Goal: Task Accomplishment & Management: Manage account settings

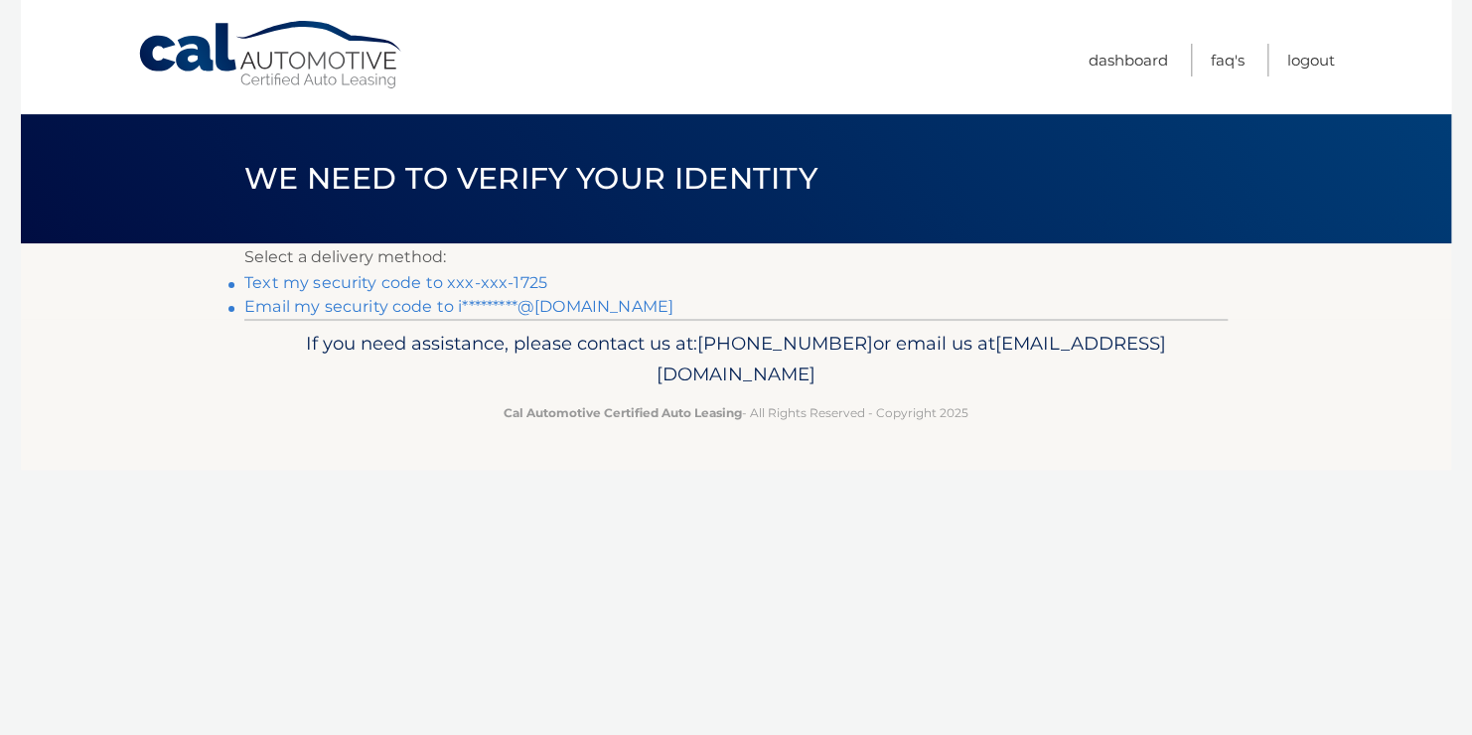
click at [454, 288] on link "Text my security code to xxx-xxx-1725" at bounding box center [395, 282] width 303 height 19
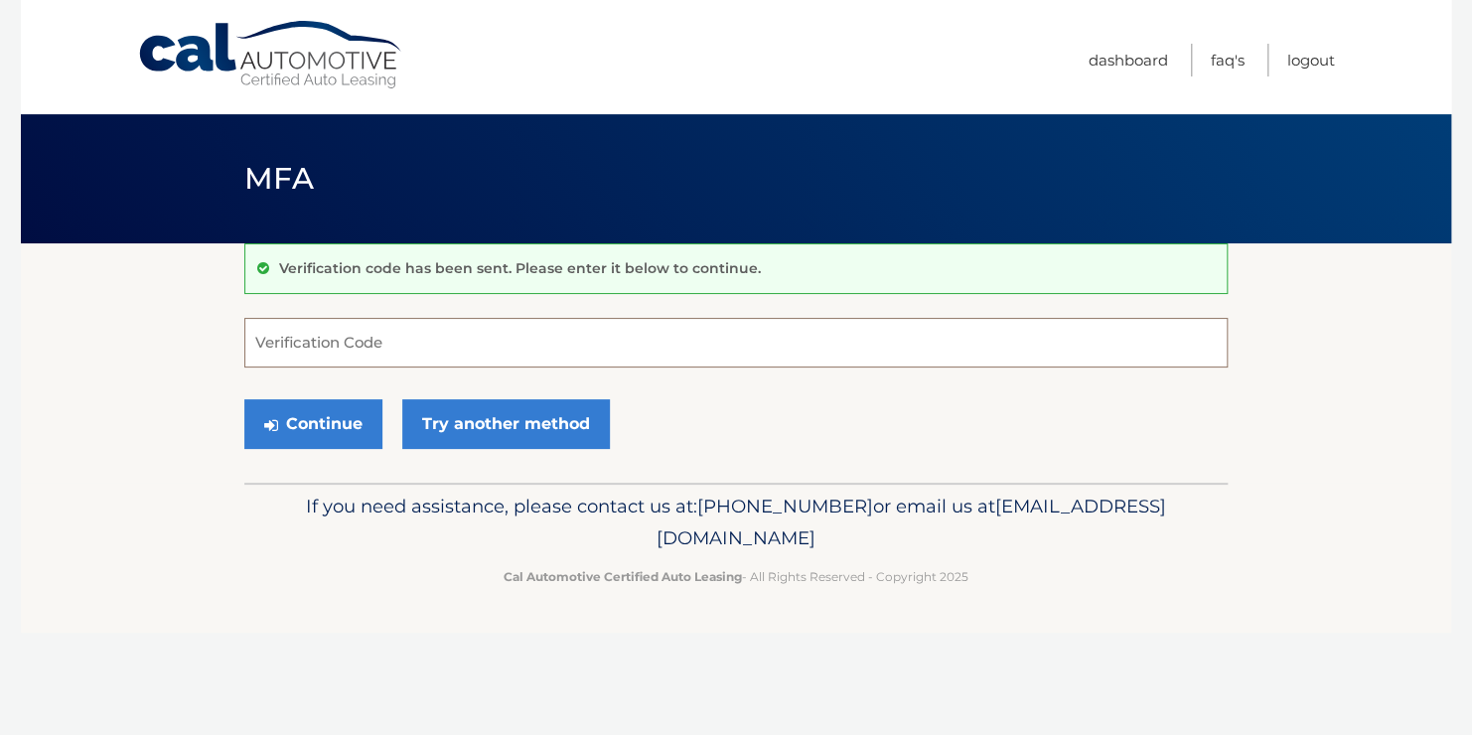
click at [442, 348] on input "Verification Code" at bounding box center [735, 343] width 983 height 50
type input "688069"
click at [244, 399] on button "Continue" at bounding box center [313, 424] width 138 height 50
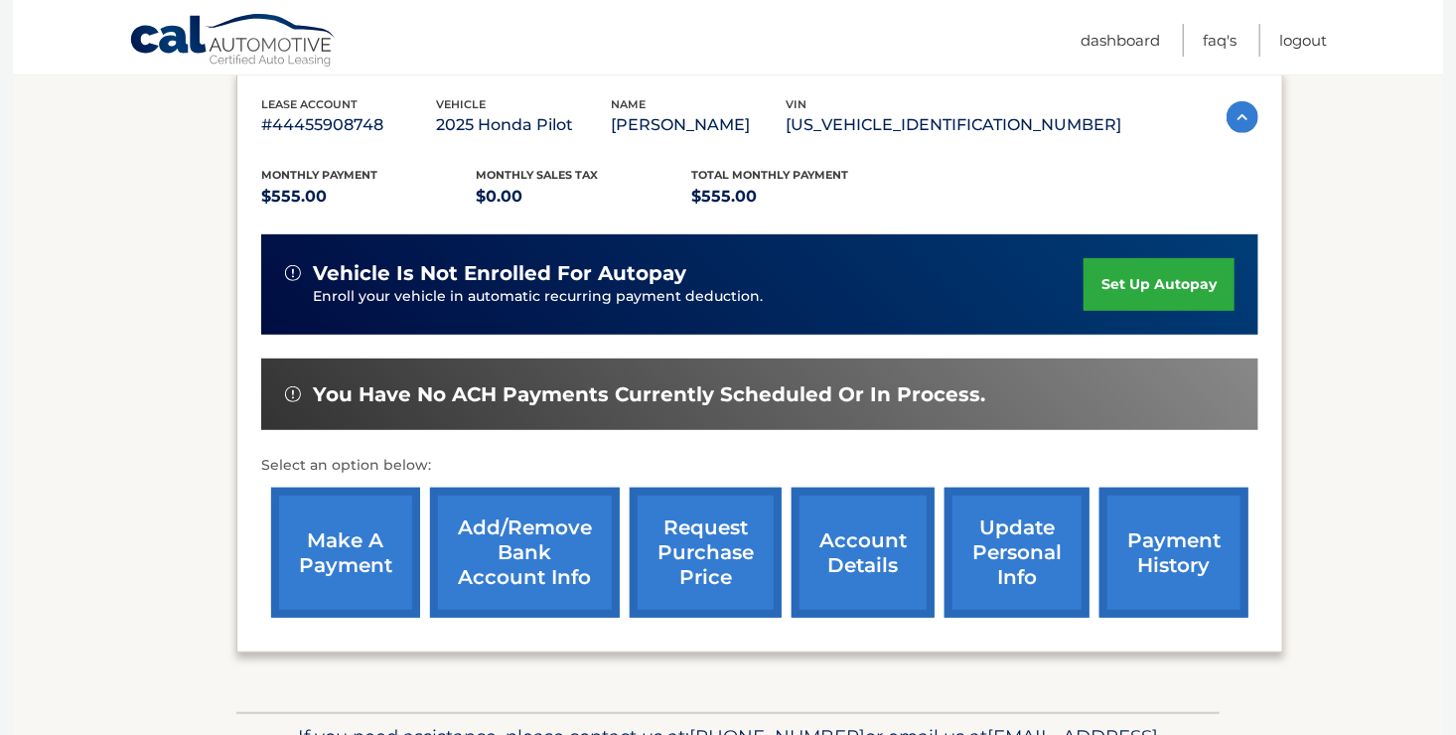
scroll to position [342, 0]
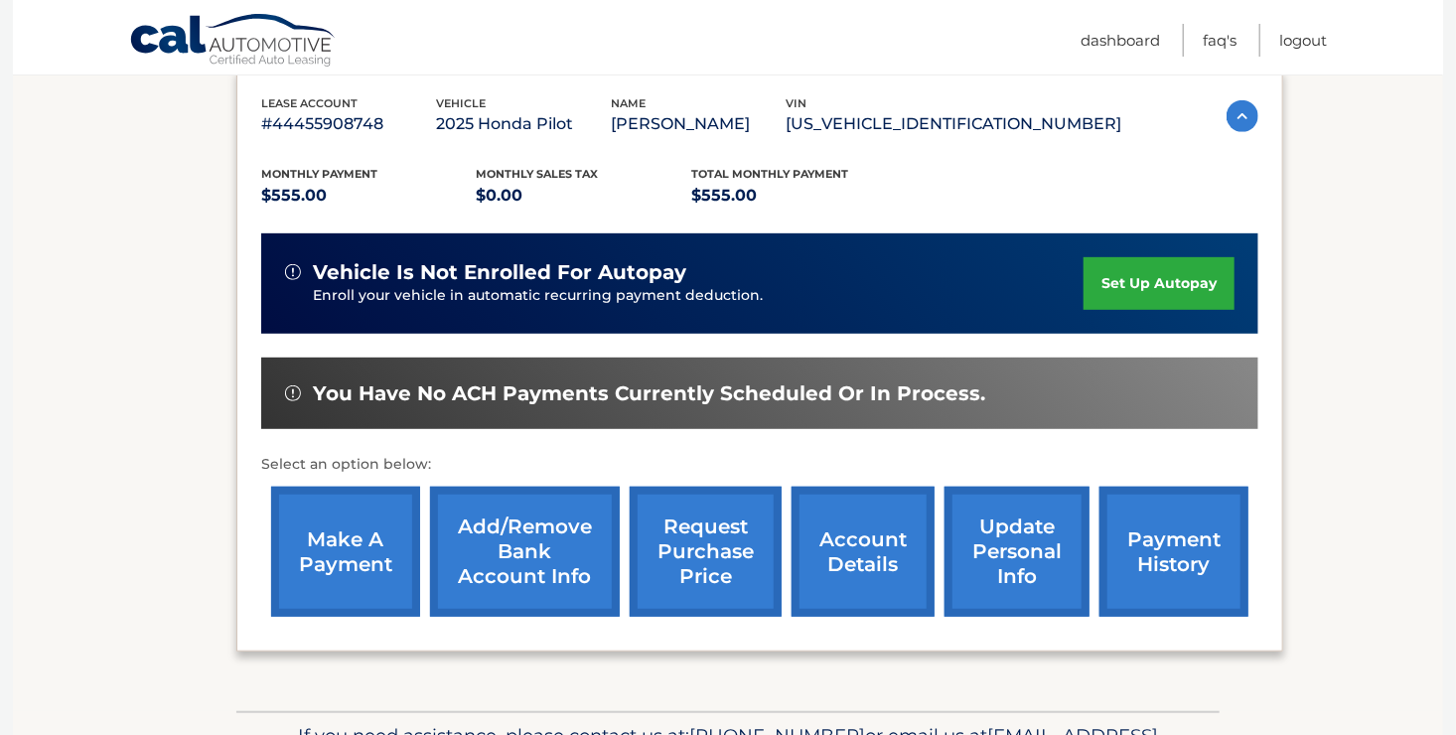
click at [362, 548] on link "make a payment" at bounding box center [345, 552] width 149 height 130
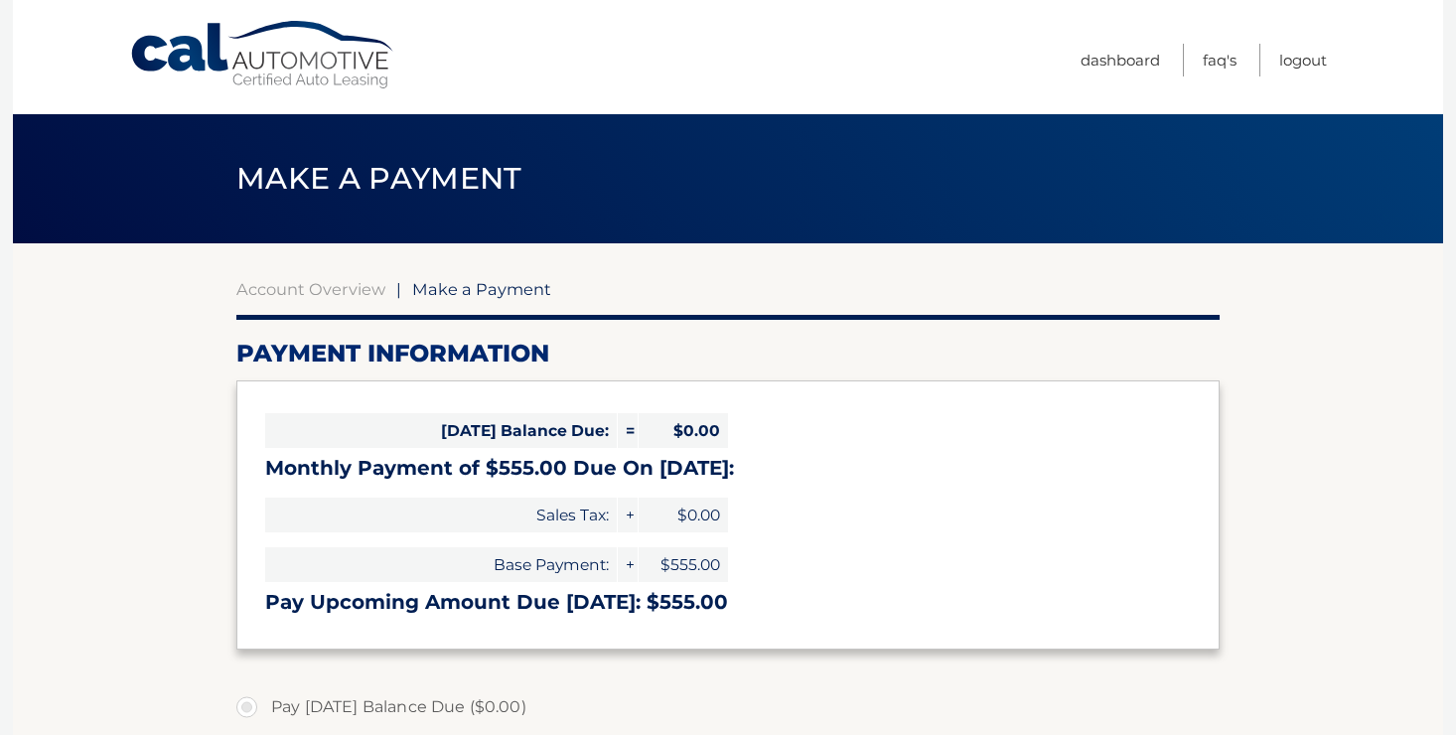
select select "MDA5OTBlNjMtNzA3NC00MjhkLWJhYjEtMzc5OTNlNzBlZDk1"
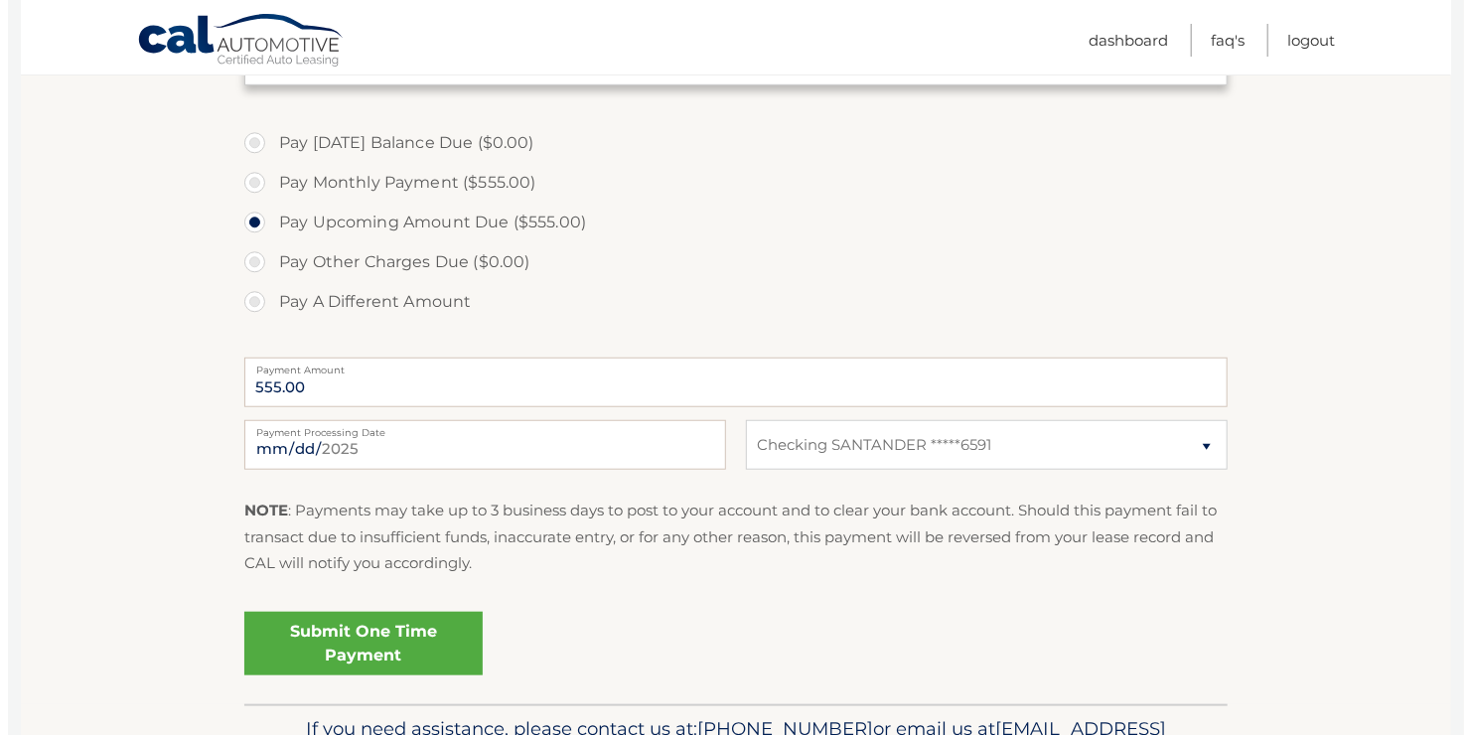
scroll to position [564, 0]
click at [351, 634] on link "Submit One Time Payment" at bounding box center [355, 644] width 238 height 64
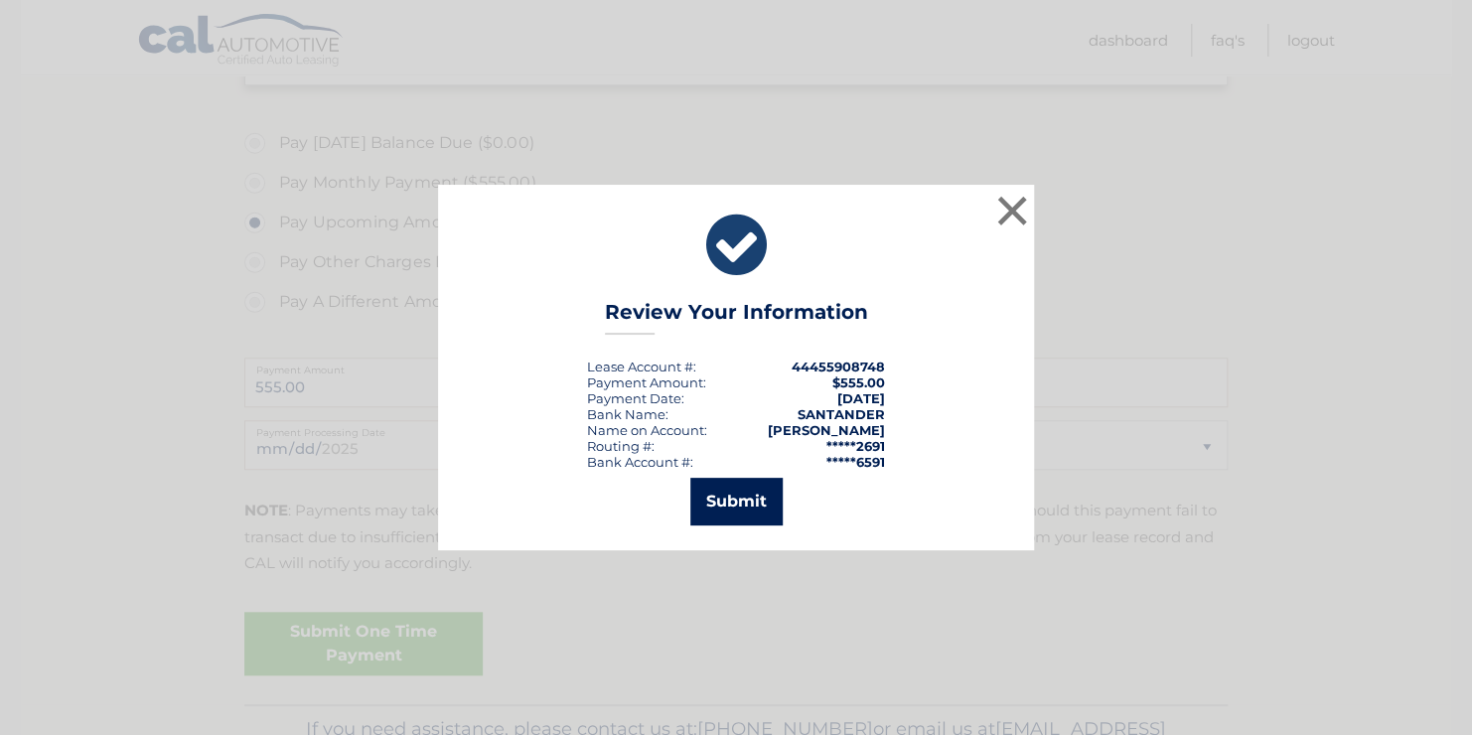
click at [713, 513] on button "Submit" at bounding box center [736, 502] width 92 height 48
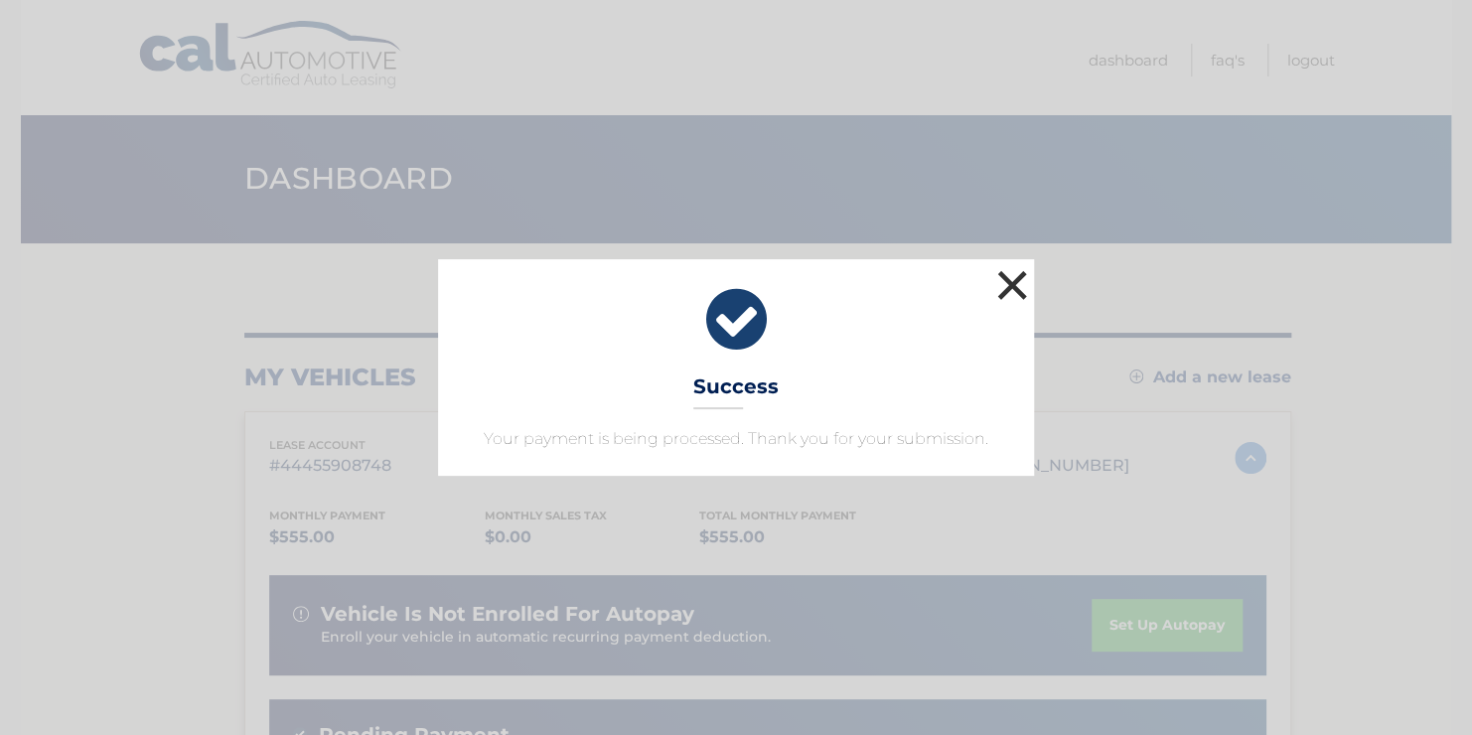
click at [1009, 287] on button "×" at bounding box center [1012, 285] width 40 height 40
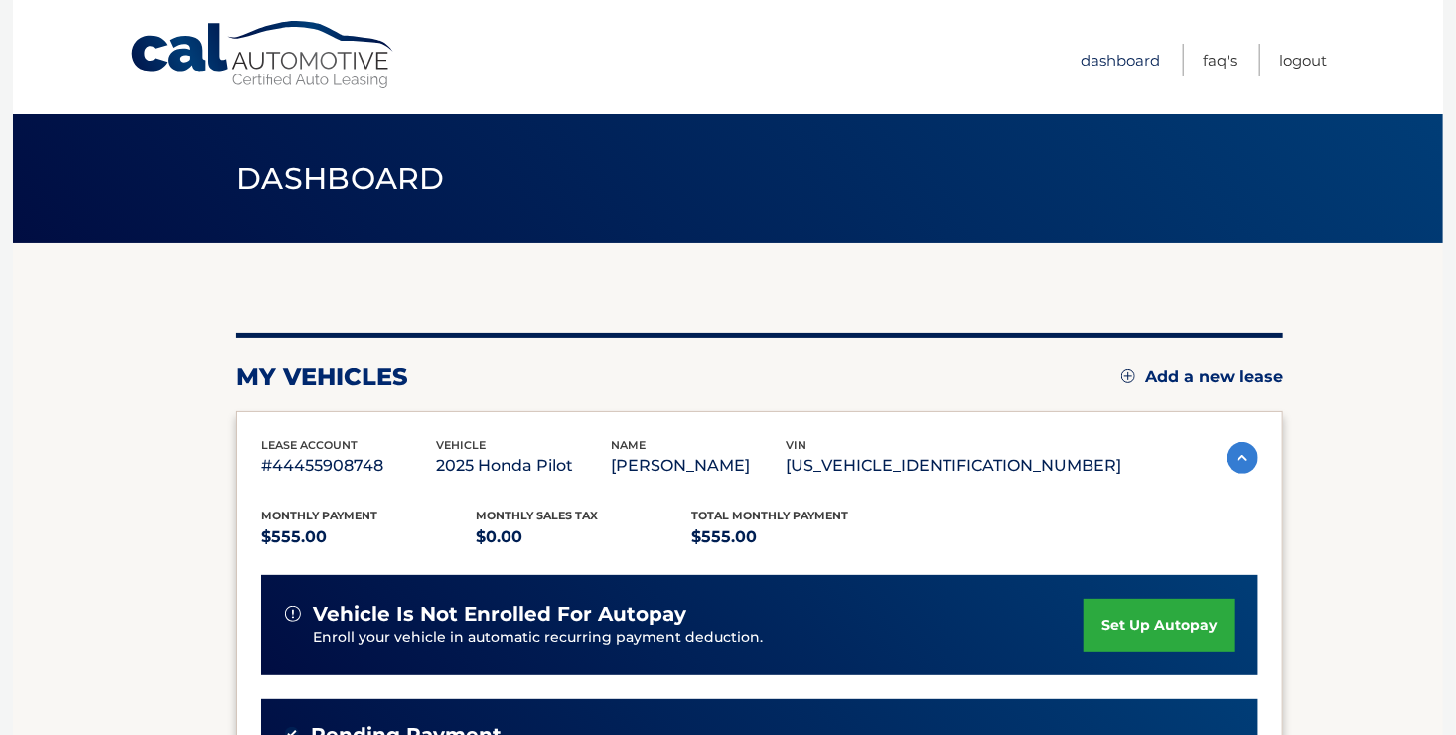
click at [1151, 54] on link "Dashboard" at bounding box center [1119, 60] width 79 height 33
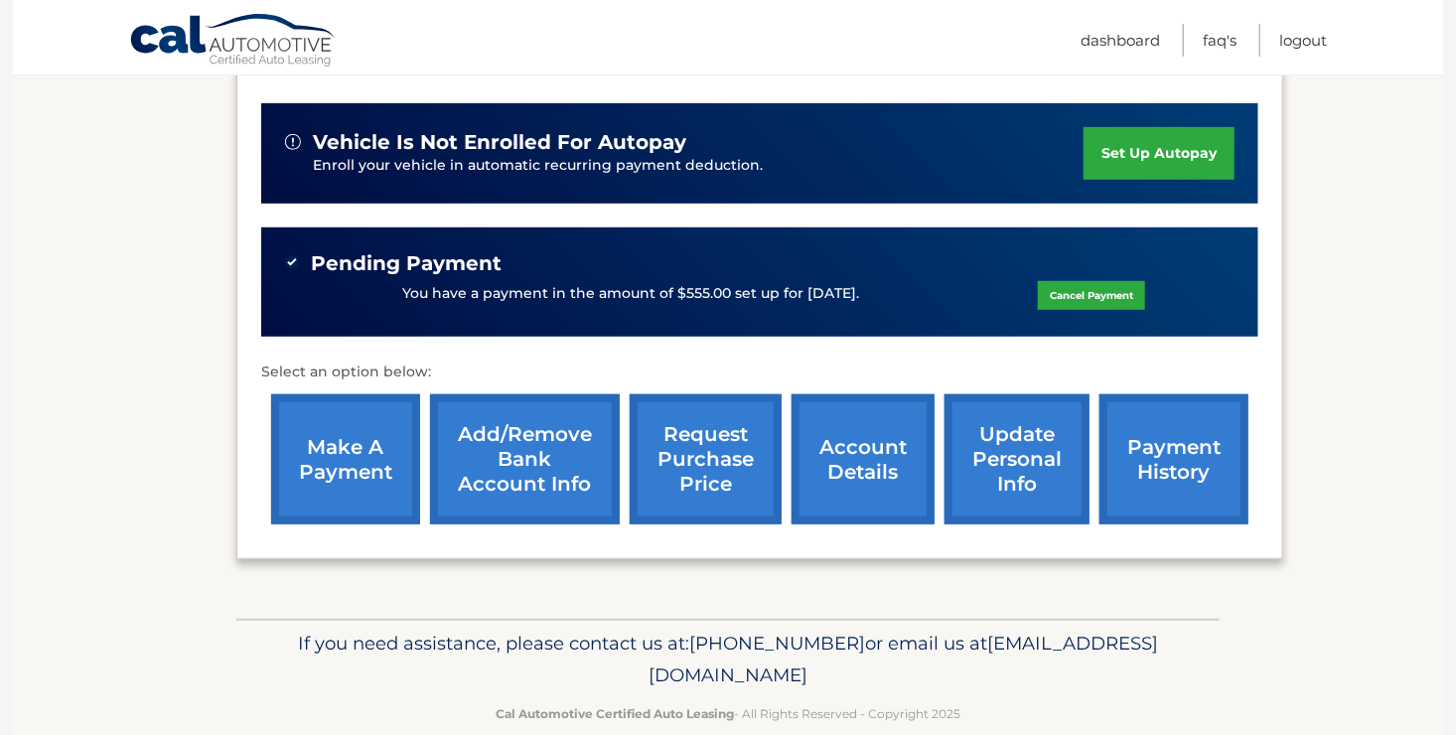
scroll to position [498, 0]
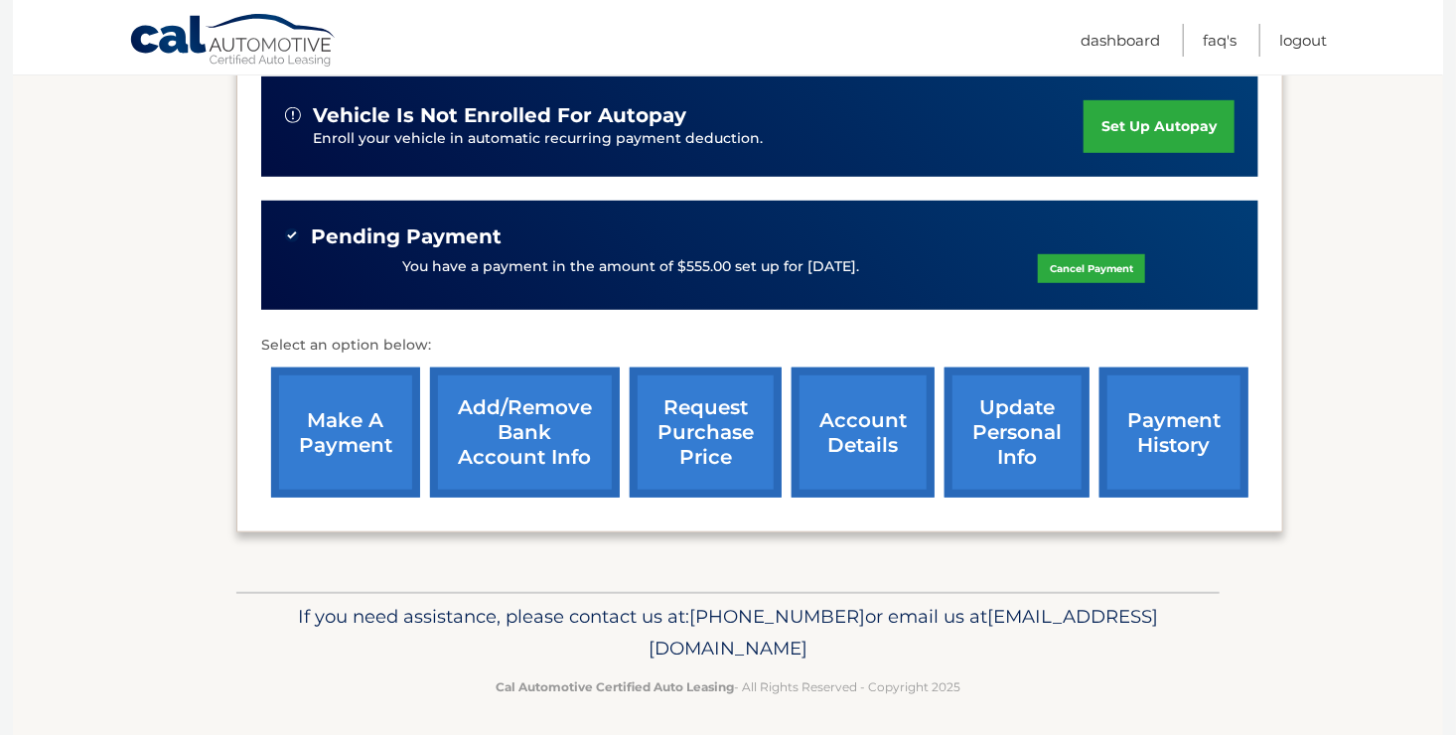
click at [849, 451] on link "account details" at bounding box center [862, 432] width 143 height 130
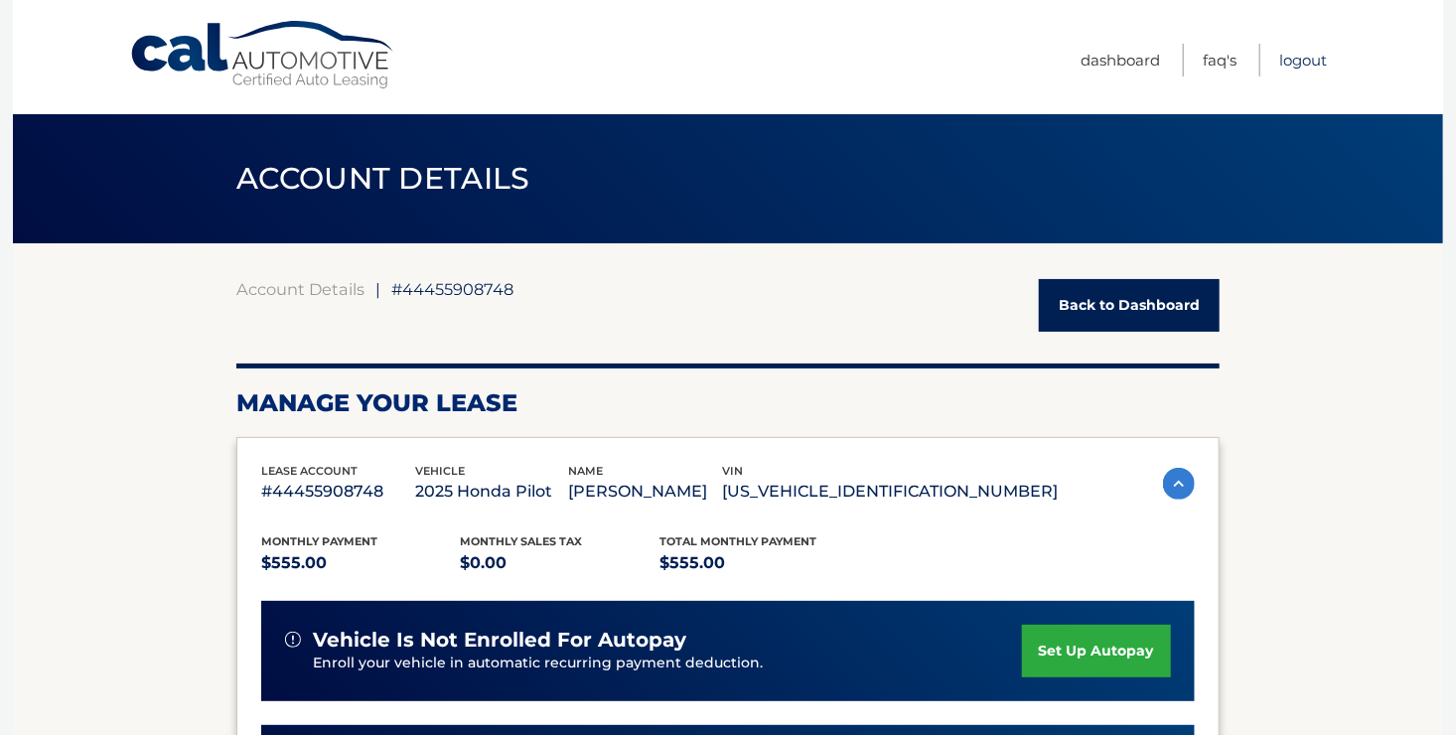
click at [1288, 66] on link "Logout" at bounding box center [1303, 60] width 48 height 33
